Goal: Task Accomplishment & Management: Use online tool/utility

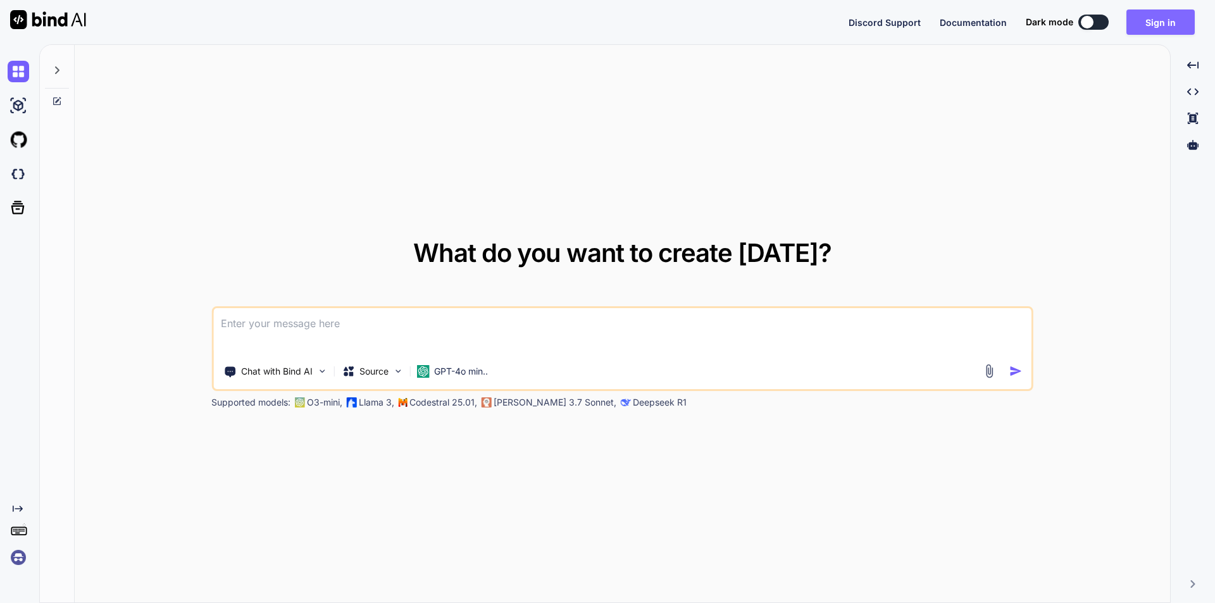
click at [1159, 25] on button "Sign in" at bounding box center [1161, 21] width 68 height 25
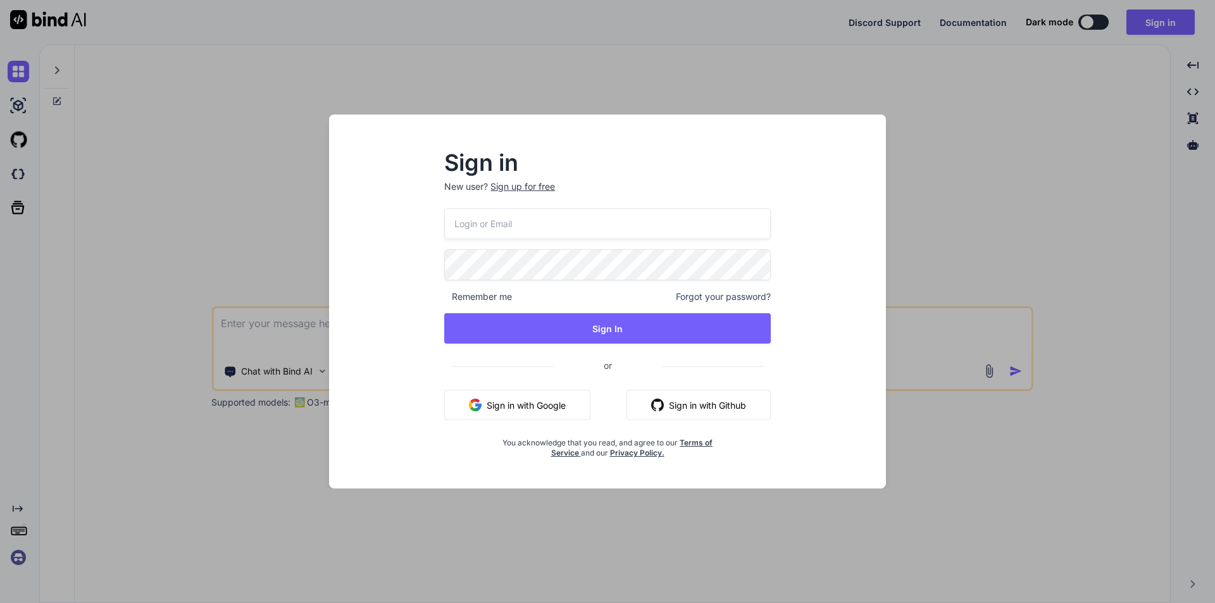
click at [484, 225] on input "email" at bounding box center [607, 223] width 327 height 31
type input "[EMAIL_ADDRESS][DOMAIN_NAME]"
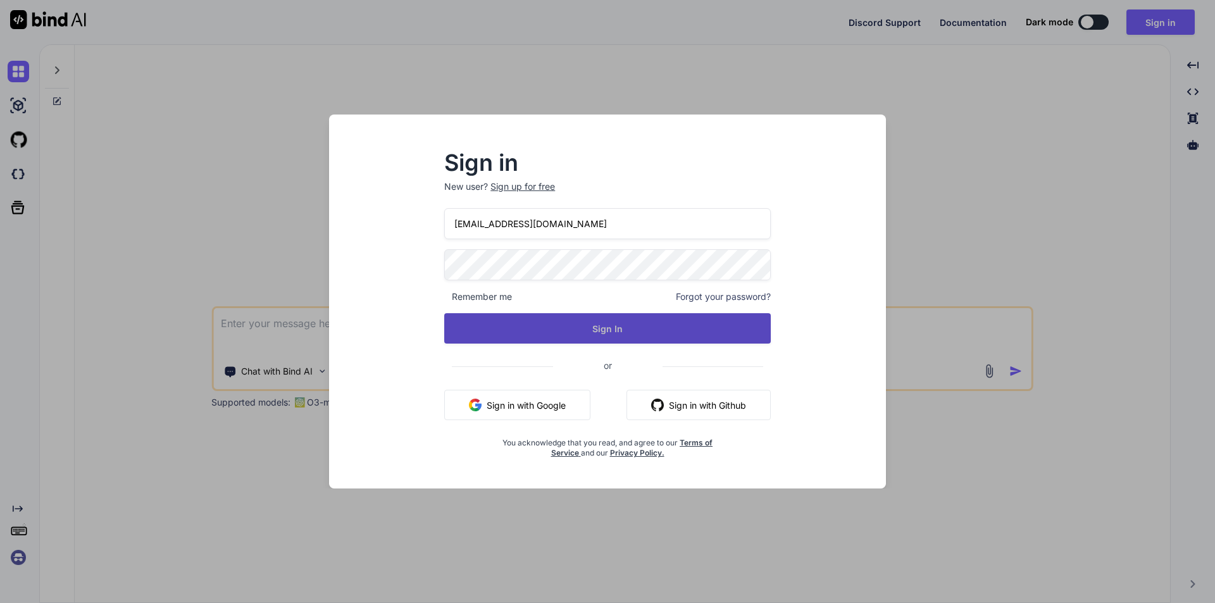
click at [609, 316] on button "Sign In" at bounding box center [607, 328] width 327 height 30
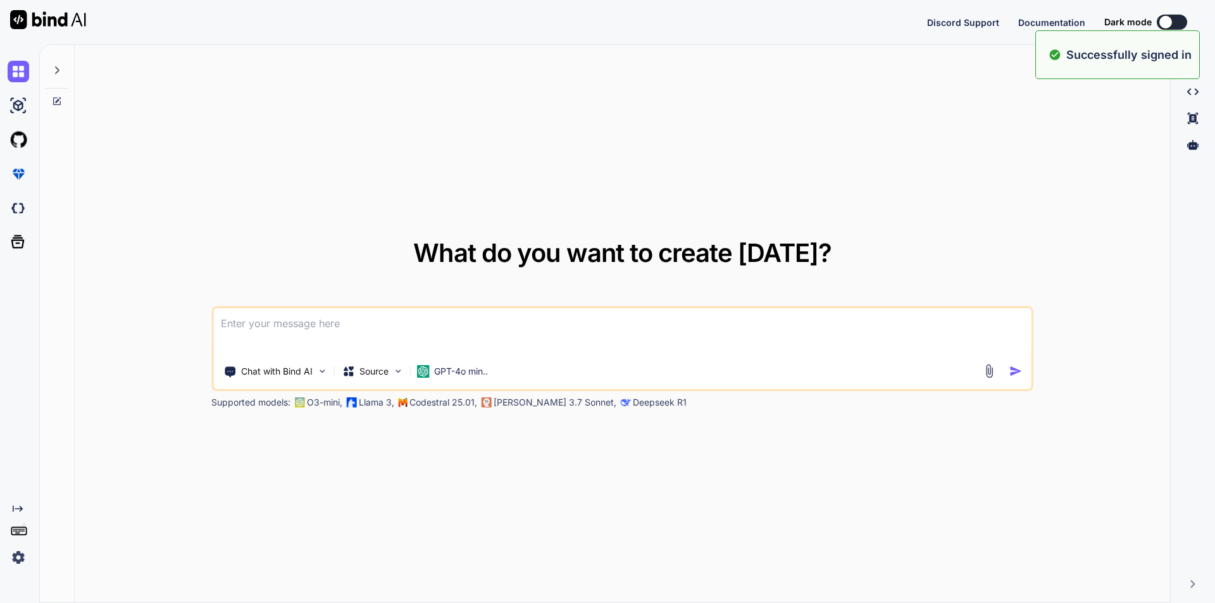
type textarea "x"
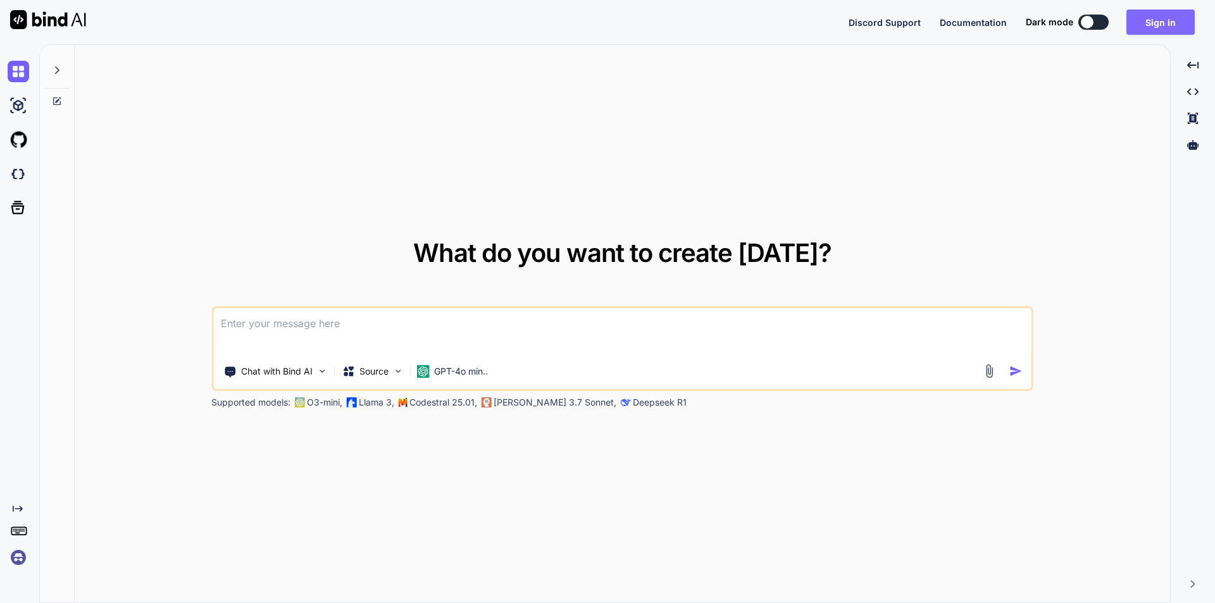
click at [1153, 22] on button "Sign in" at bounding box center [1161, 21] width 68 height 25
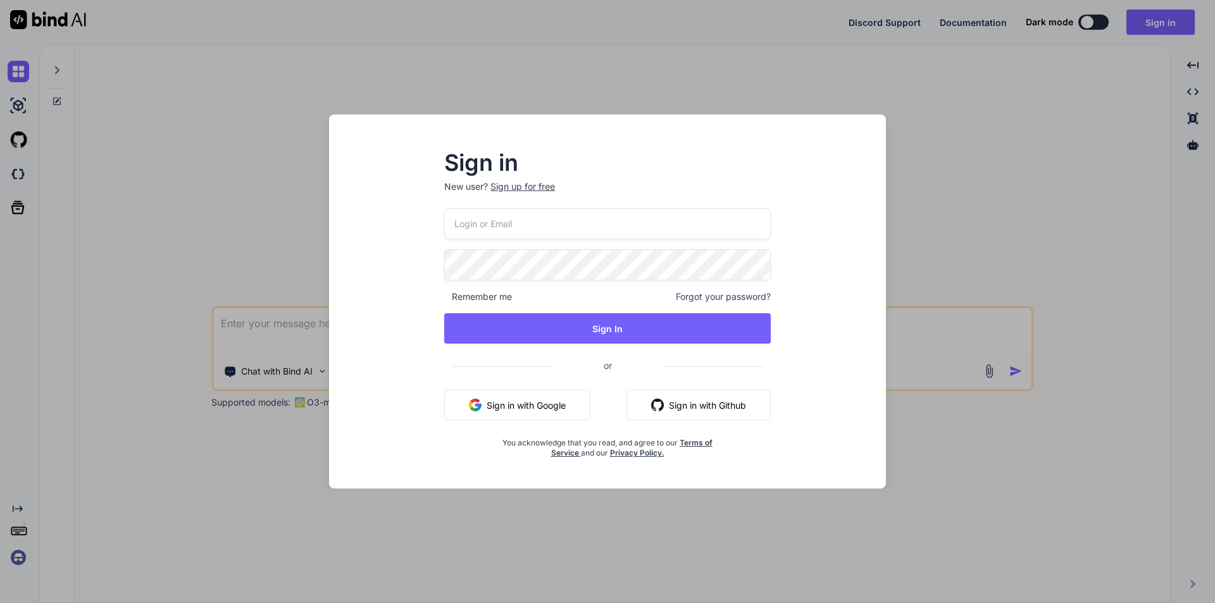
click at [499, 225] on input "email" at bounding box center [607, 223] width 327 height 31
type input "[EMAIL_ADDRESS][DOMAIN_NAME]"
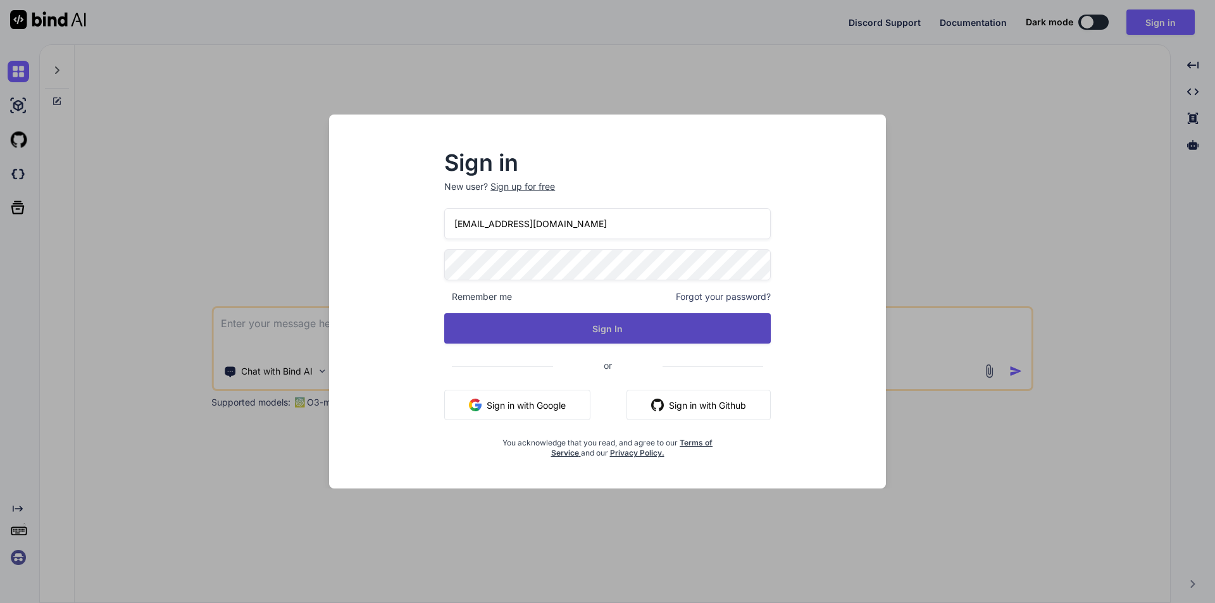
click at [593, 336] on button "Sign In" at bounding box center [607, 328] width 327 height 30
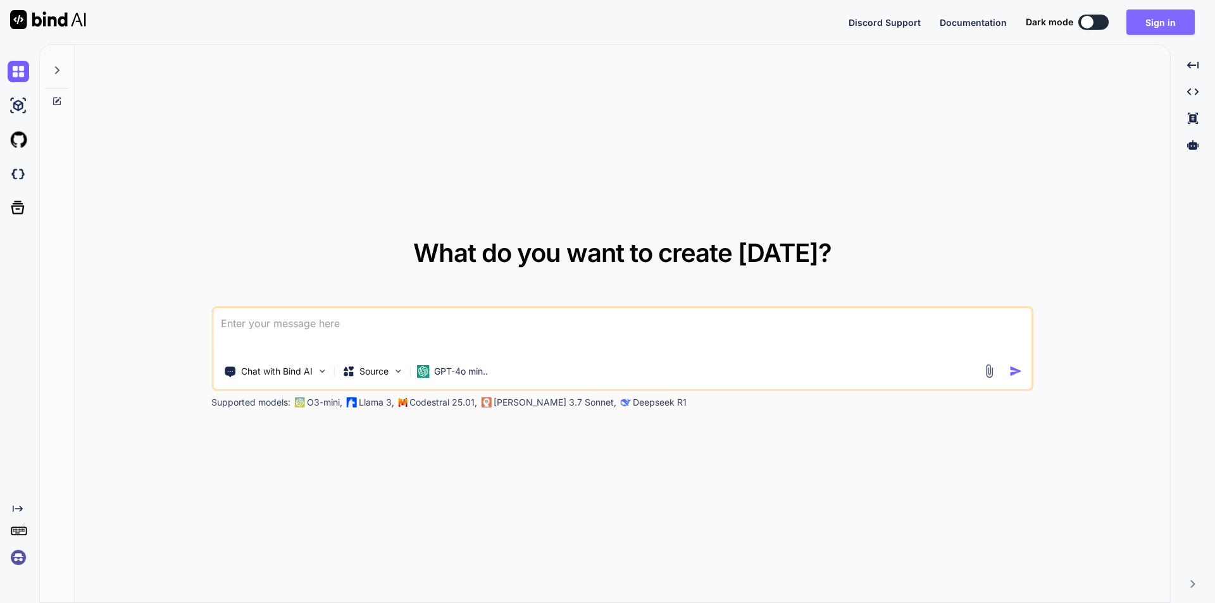
click at [1165, 23] on button "Sign in" at bounding box center [1161, 21] width 68 height 25
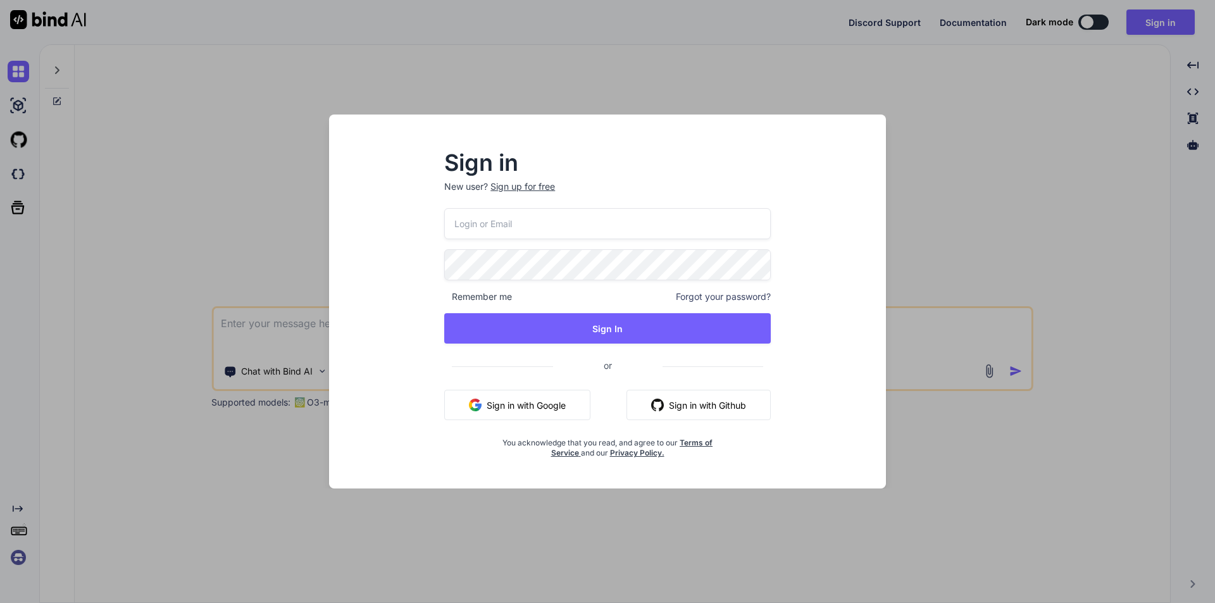
click at [489, 231] on input "email" at bounding box center [607, 223] width 327 height 31
type input "[EMAIL_ADDRESS][DOMAIN_NAME]"
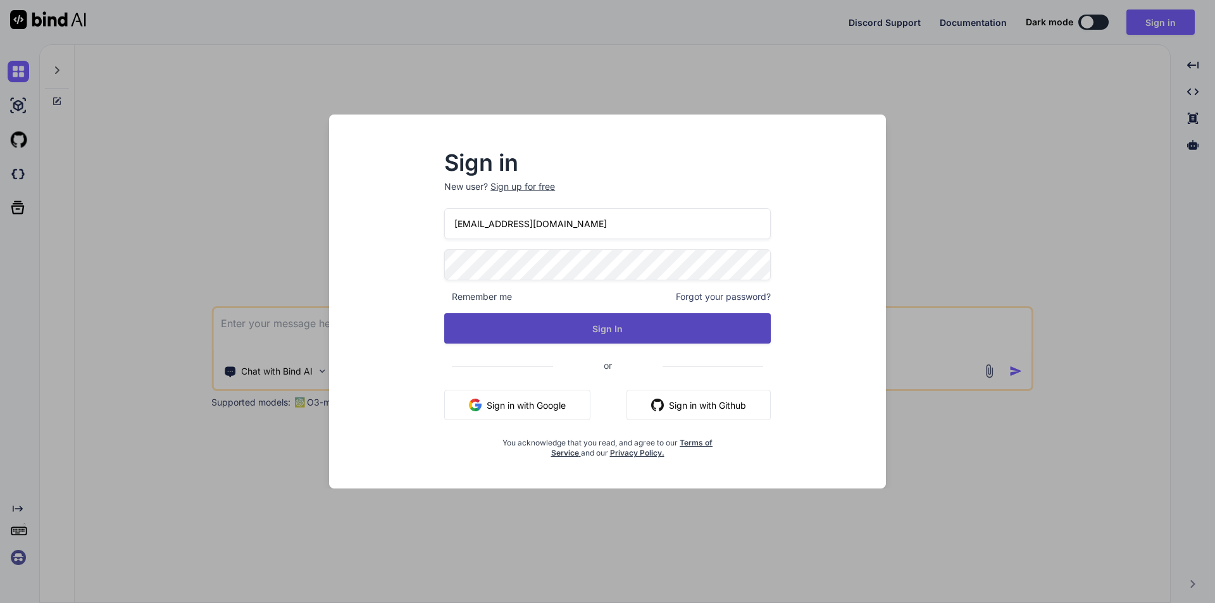
click at [634, 324] on button "Sign In" at bounding box center [607, 328] width 327 height 30
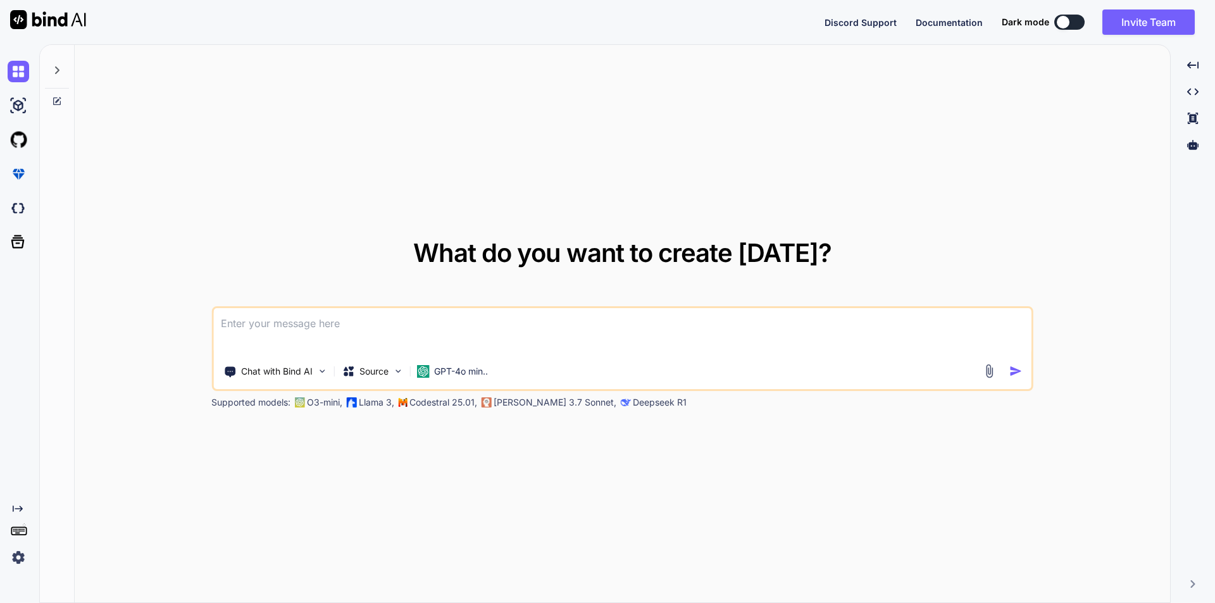
click at [321, 327] on textarea at bounding box center [622, 331] width 818 height 47
type textarea "w"
paste textarea "Refused to load the stylesheet '[URL][DOMAIN_NAME]' because it violates the fol…"
type textarea "Refused to load the stylesheet '[URL][DOMAIN_NAME]' because it violates the fol…"
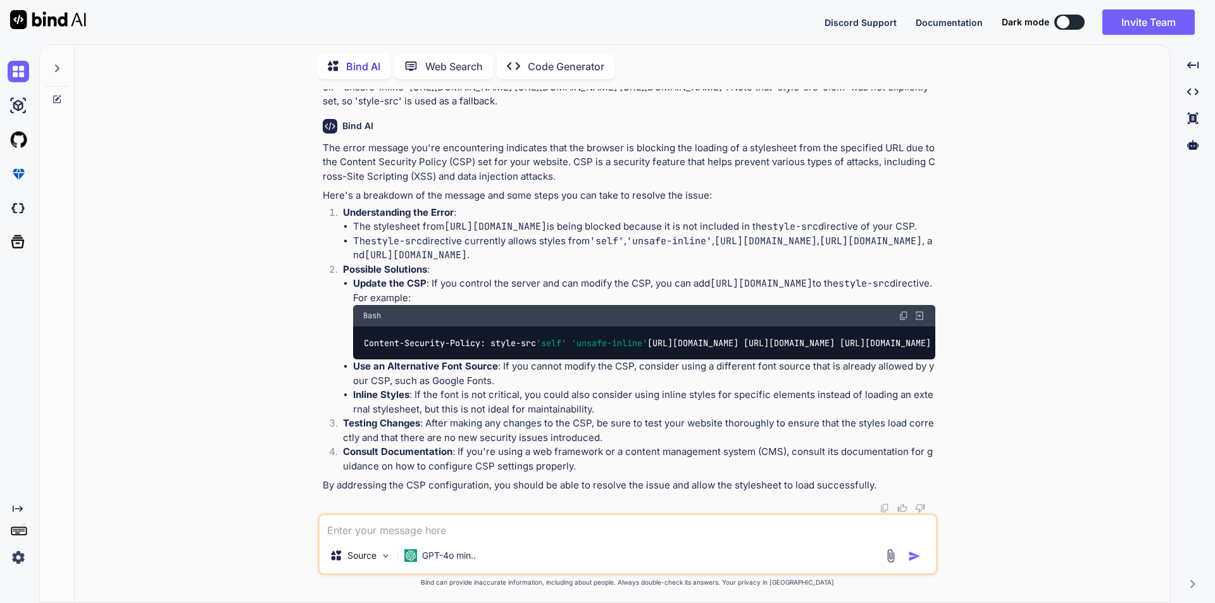
scroll to position [77, 0]
